Goal: Check status: Check status

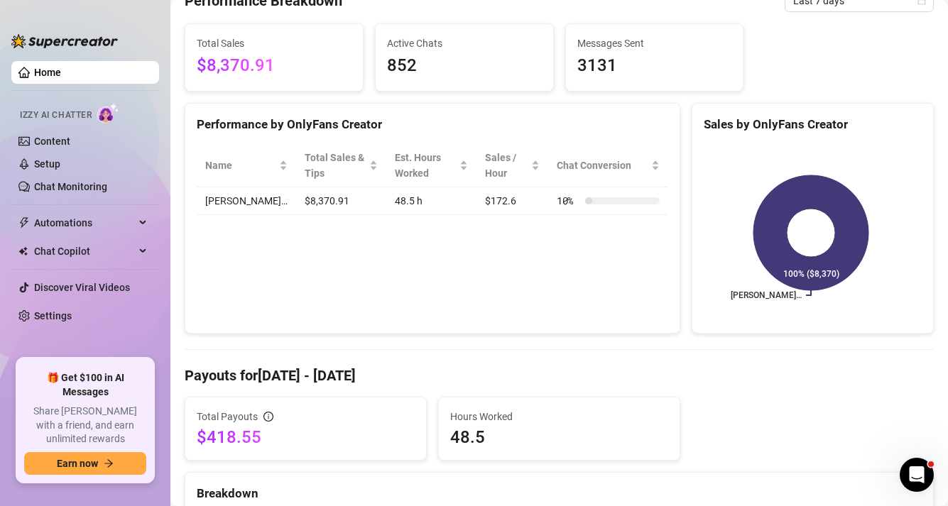
scroll to position [153, 0]
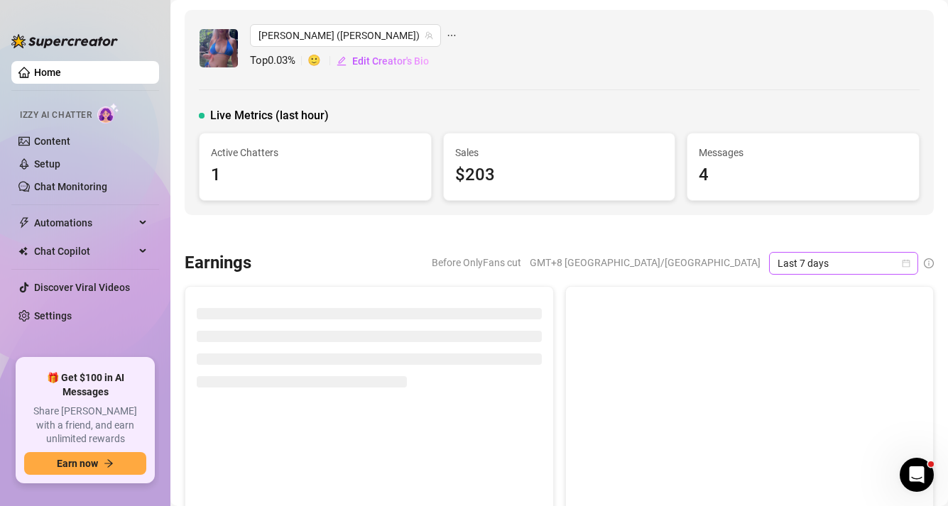
click at [824, 256] on span "Last 7 days" at bounding box center [843, 263] width 132 height 21
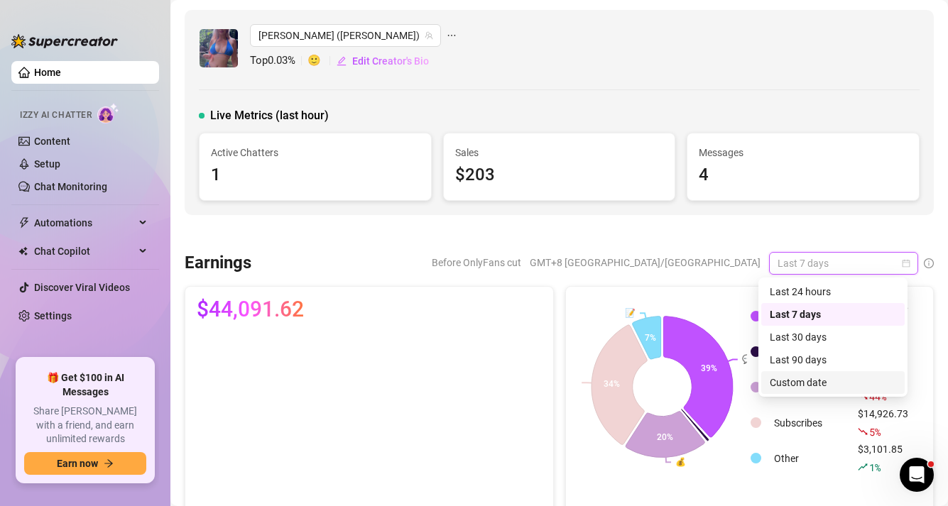
click at [801, 376] on div "Custom date" at bounding box center [833, 383] width 126 height 16
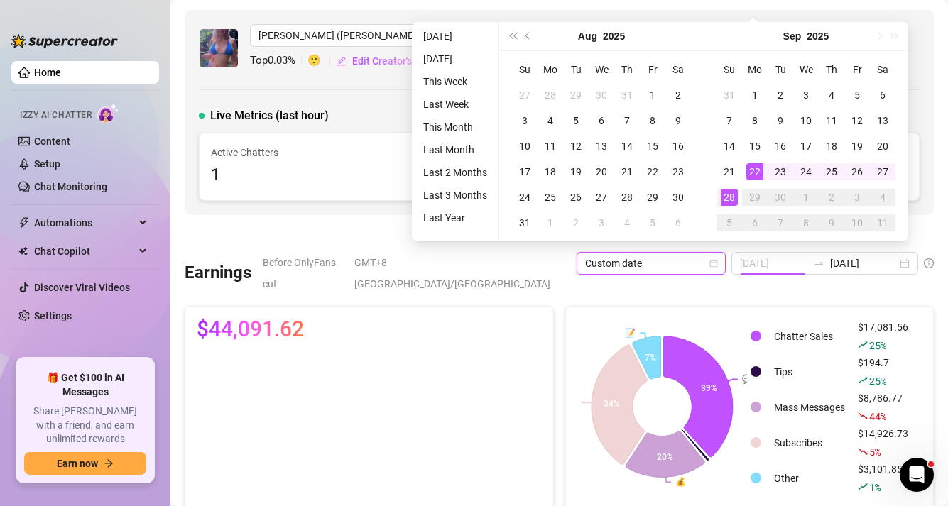
click at [749, 175] on div "22" at bounding box center [754, 171] width 17 height 17
type input "2025-09-21"
click at [731, 198] on div "28" at bounding box center [729, 197] width 17 height 17
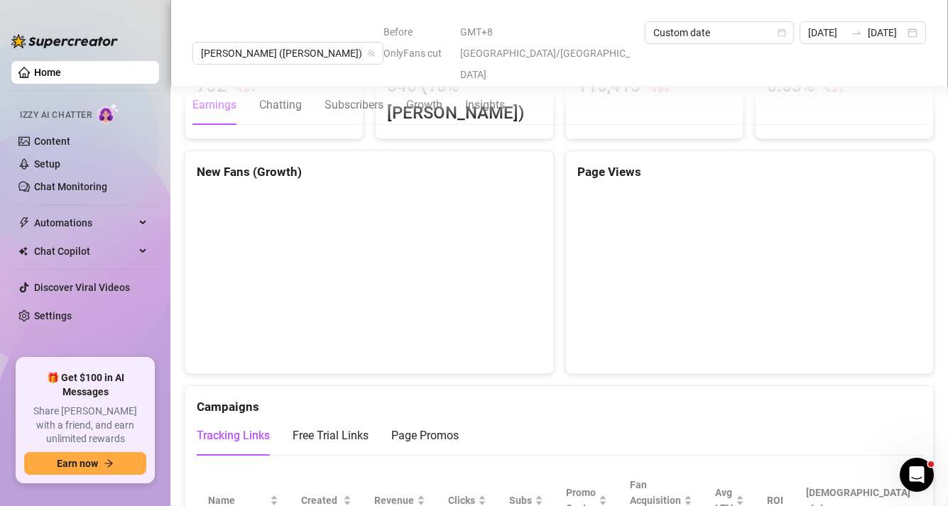
scroll to position [1289, 0]
